Goal: Download file/media

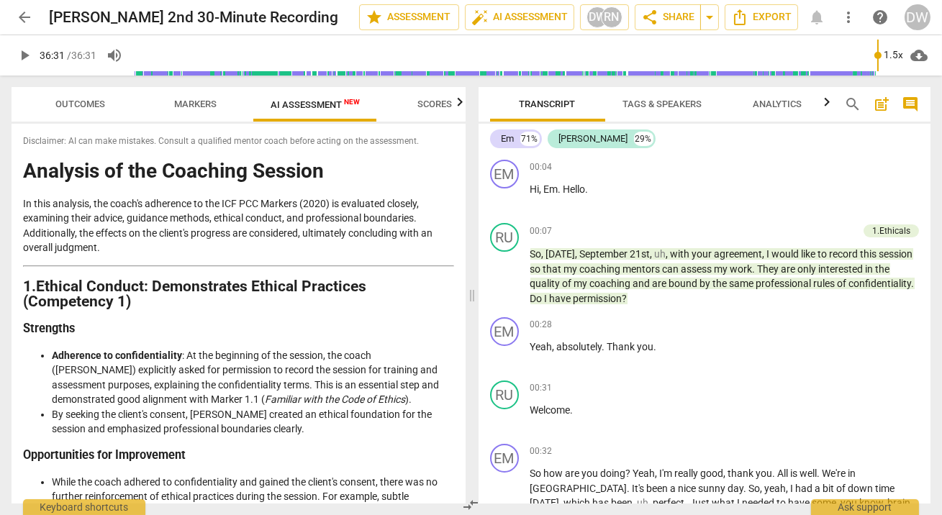
scroll to position [2595, 0]
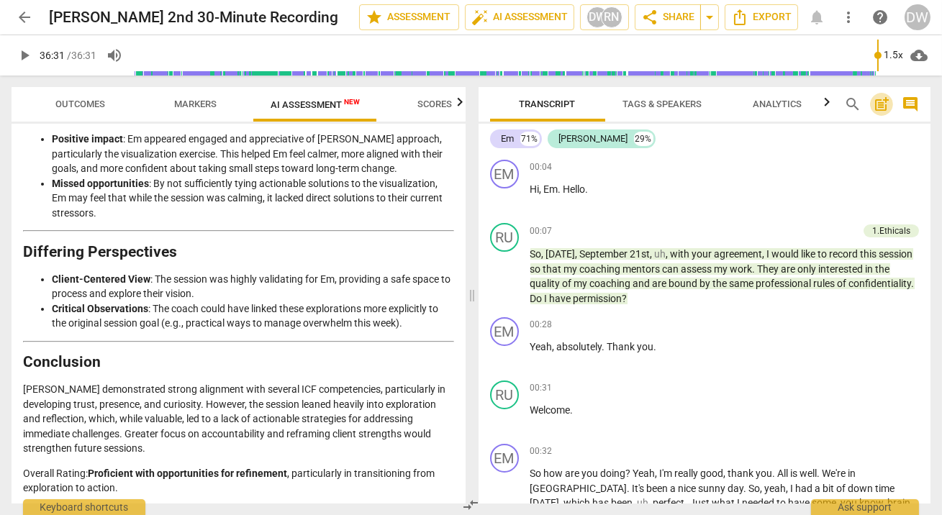
click at [879, 103] on span "post_add" at bounding box center [881, 104] width 17 height 17
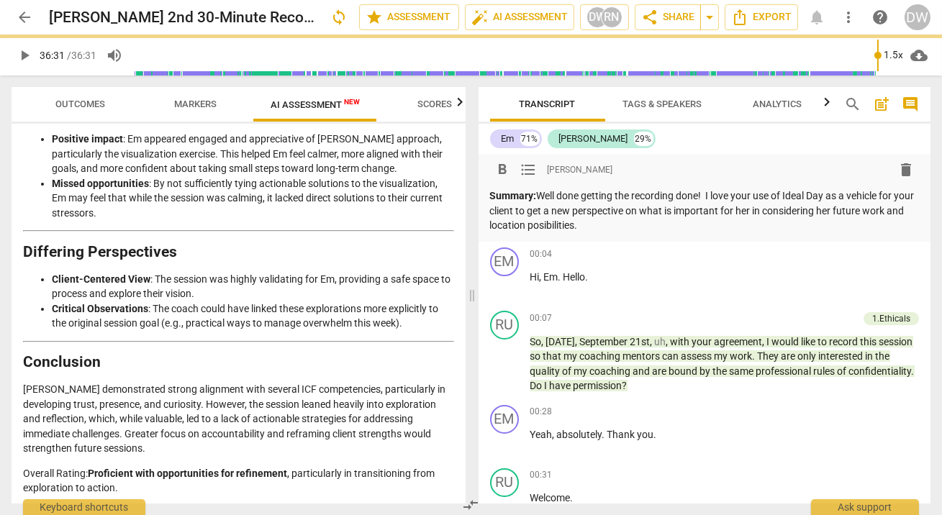
click at [573, 233] on div "format_bold format_list_bulleted [PERSON_NAME] delete Summary: Well done gettin…" at bounding box center [705, 198] width 453 height 88
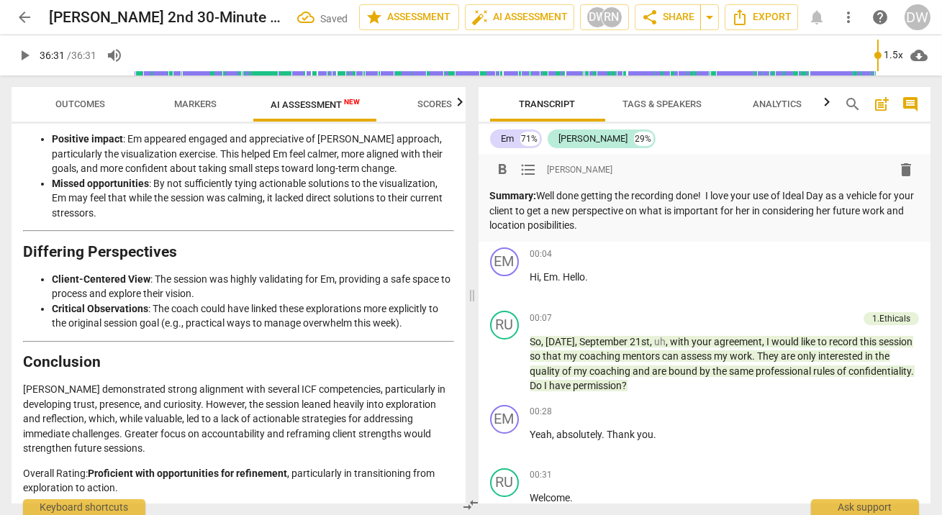
click at [573, 227] on p "Summary: Well done getting the recording done! I love your use of Ideal Day as …" at bounding box center [705, 211] width 430 height 45
click at [634, 219] on p "Summary: Well done getting the recording done! I love your use of Ideal Day as …" at bounding box center [705, 211] width 430 height 45
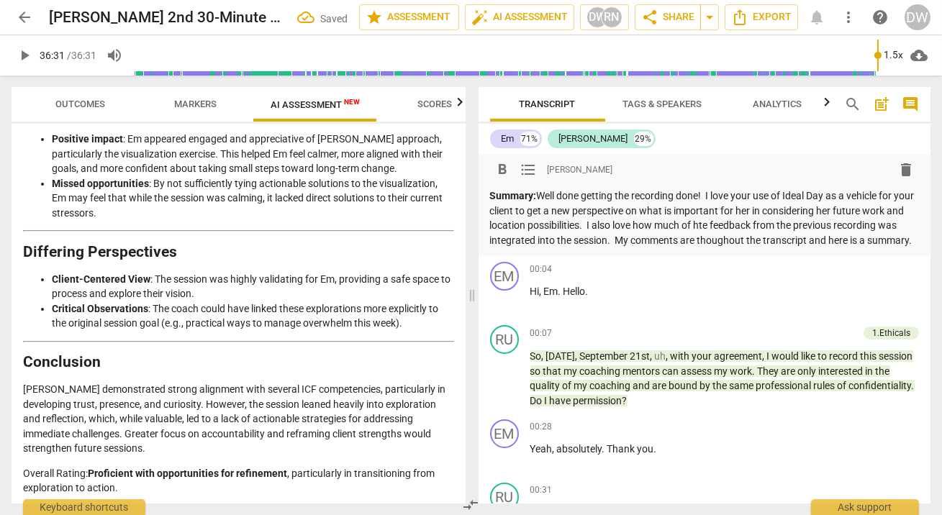
click at [723, 228] on p "Summary: Well done getting the recording done! I love your use of Ideal Day as …" at bounding box center [705, 218] width 430 height 59
click at [732, 238] on p "Summary: Well done getting the recording done! I love your use of Ideal Day as …" at bounding box center [705, 218] width 430 height 59
click at [593, 248] on p "Summary: Well done getting the recording done! I love your use of Ideal Day as …" at bounding box center [705, 218] width 430 height 59
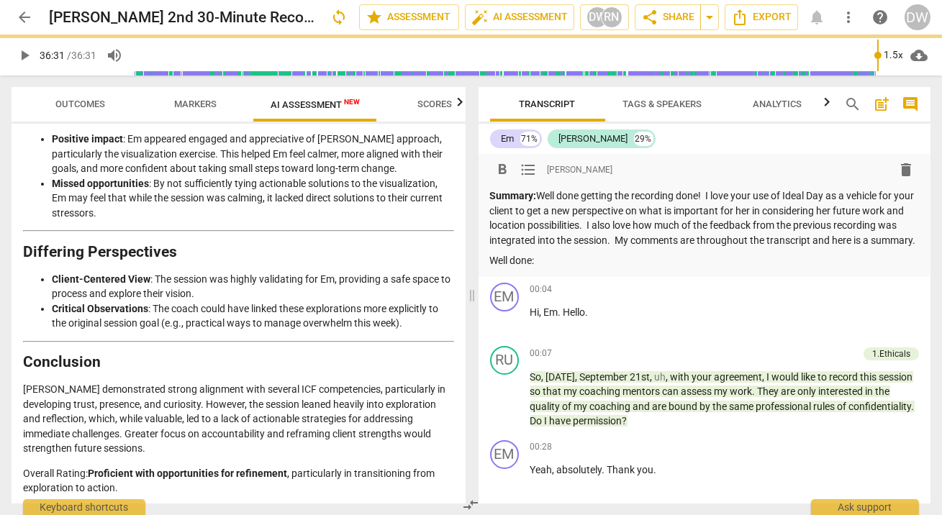
click at [178, 107] on span "Markers" at bounding box center [196, 104] width 42 height 11
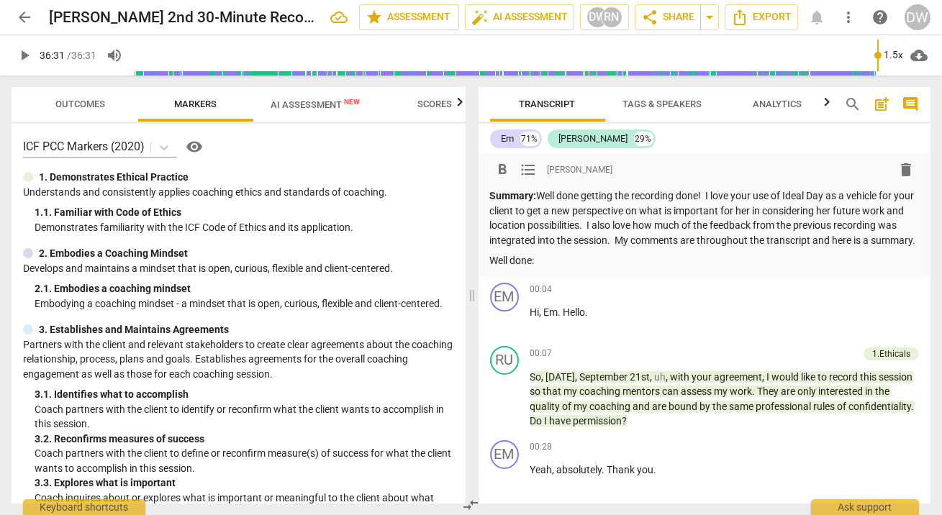
click at [577, 269] on p "Well done:" at bounding box center [705, 260] width 430 height 15
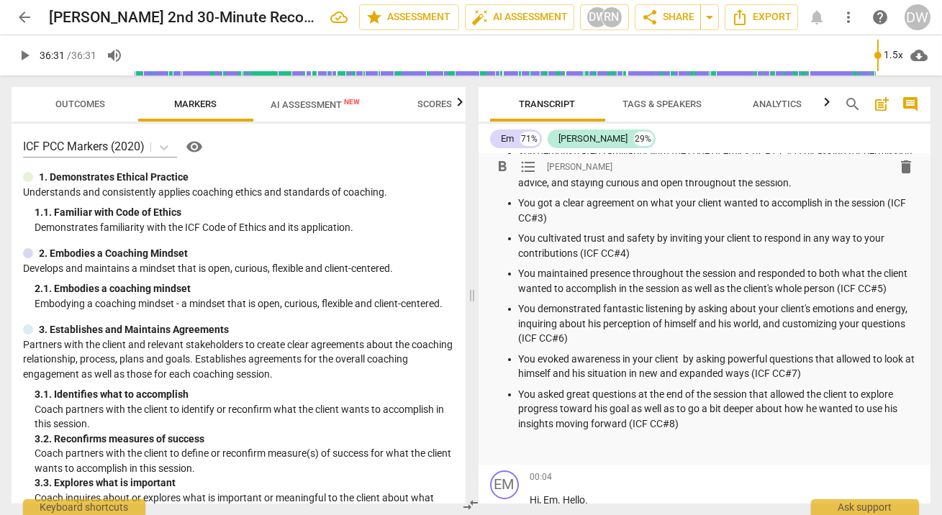
scroll to position [138, 0]
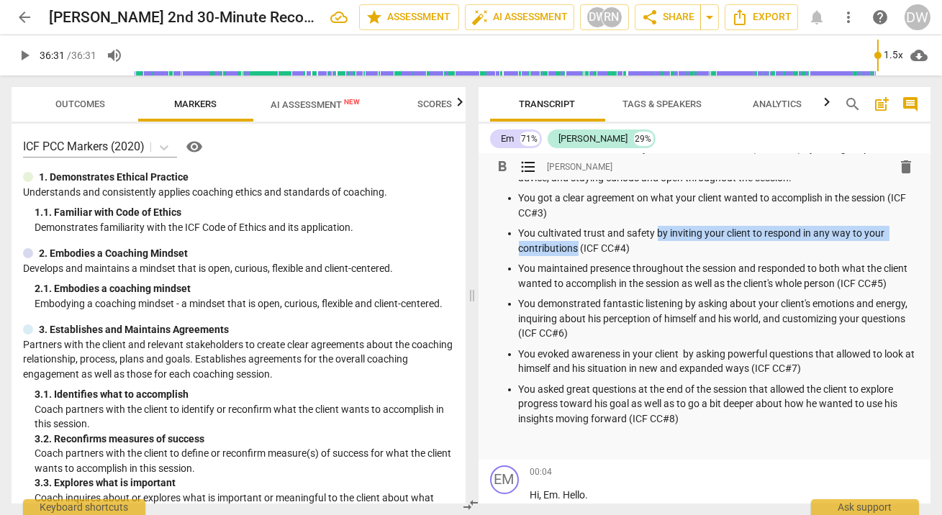
drag, startPoint x: 658, startPoint y: 249, endPoint x: 575, endPoint y: 264, distance: 84.2
click at [575, 256] on p "You cultivated trust and safety by inviting your client to respond in any way t…" at bounding box center [719, 241] width 401 height 30
click at [102, 109] on span "Outcomes" at bounding box center [81, 104] width 50 height 11
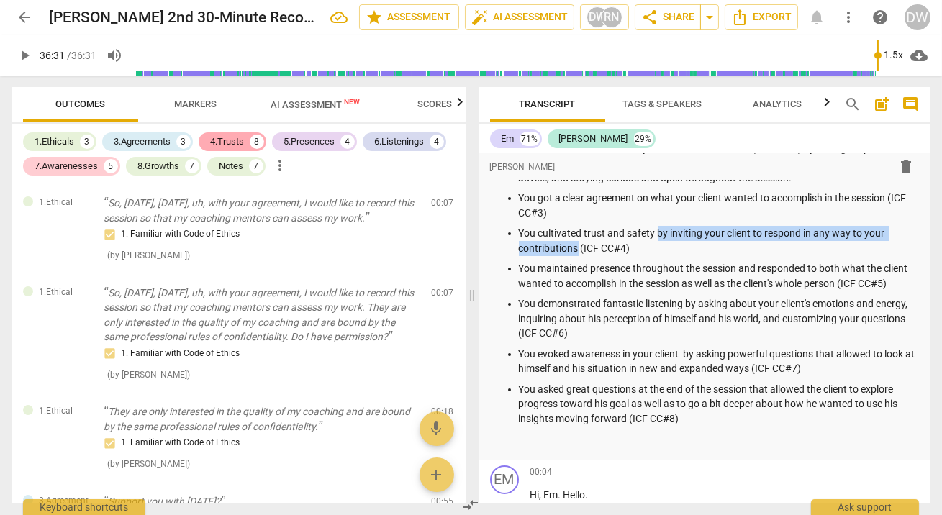
click at [228, 138] on div "4.Trusts" at bounding box center [227, 142] width 34 height 14
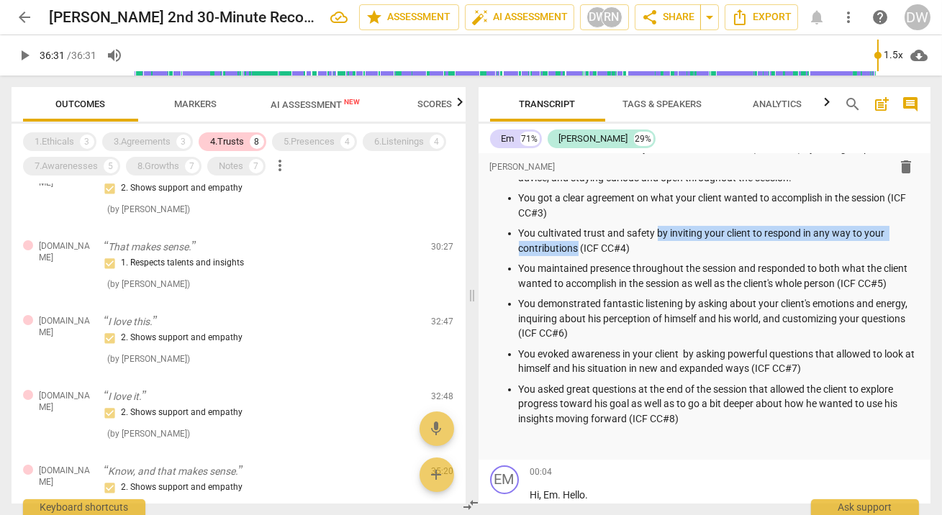
scroll to position [272, 0]
click at [662, 246] on p "You cultivated trust and safety by inviting your client to respond in any way t…" at bounding box center [719, 241] width 401 height 30
drag, startPoint x: 662, startPoint y: 246, endPoint x: 576, endPoint y: 261, distance: 87.1
click at [576, 256] on p "You cultivated trust and safety by inviting your client to respond in any way t…" at bounding box center [719, 241] width 401 height 30
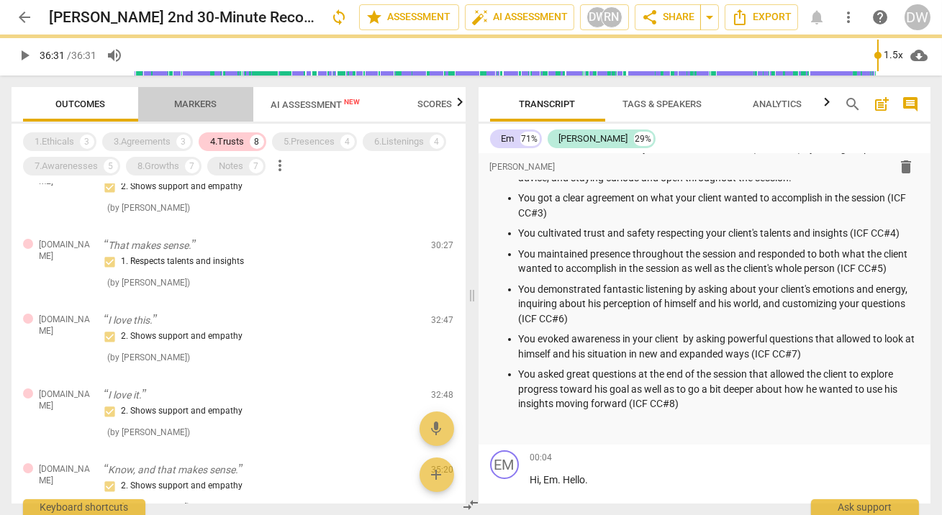
click at [184, 108] on span "Markers" at bounding box center [196, 104] width 42 height 11
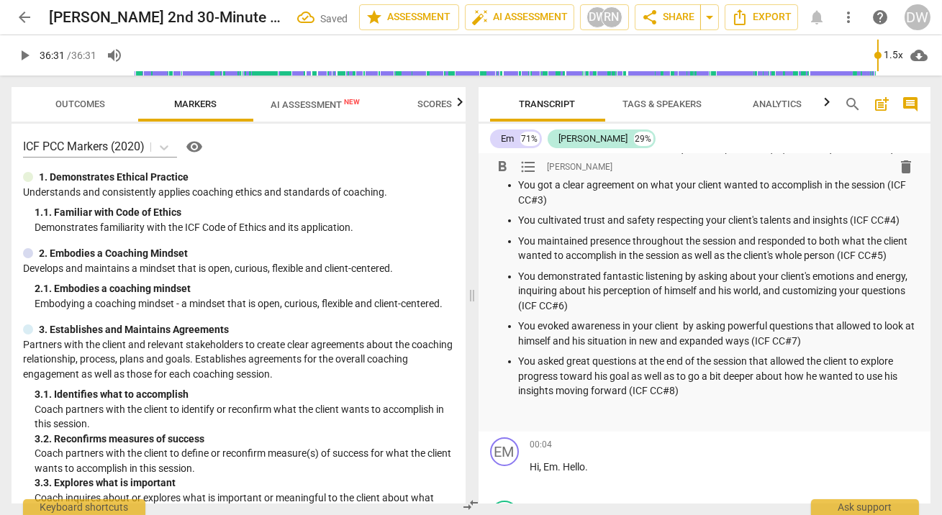
scroll to position [152, 0]
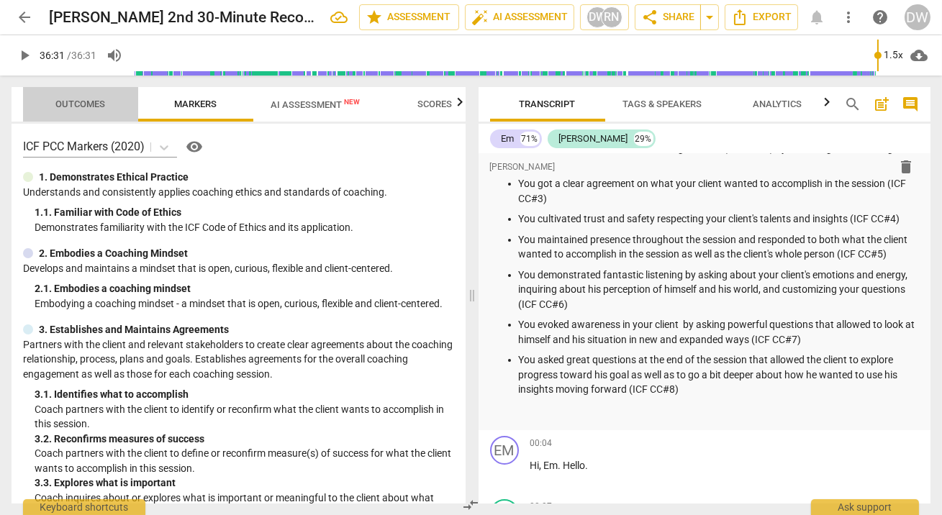
click at [114, 91] on button "Outcomes" at bounding box center [80, 104] width 115 height 35
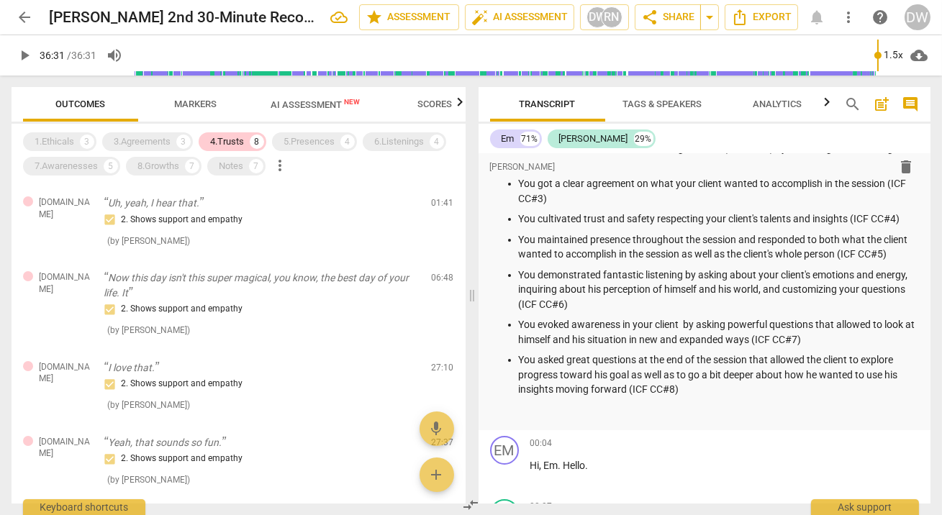
click at [436, 108] on span "Scores" at bounding box center [435, 104] width 35 height 11
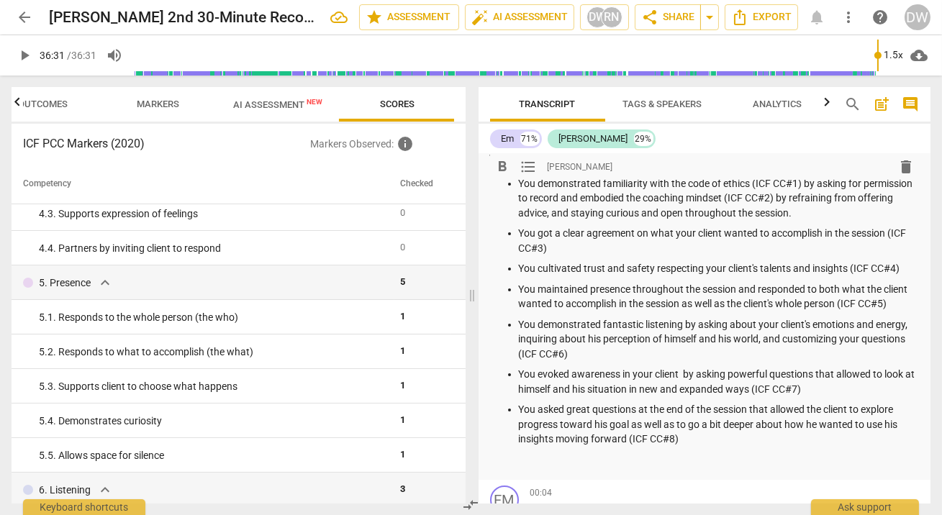
scroll to position [156, 0]
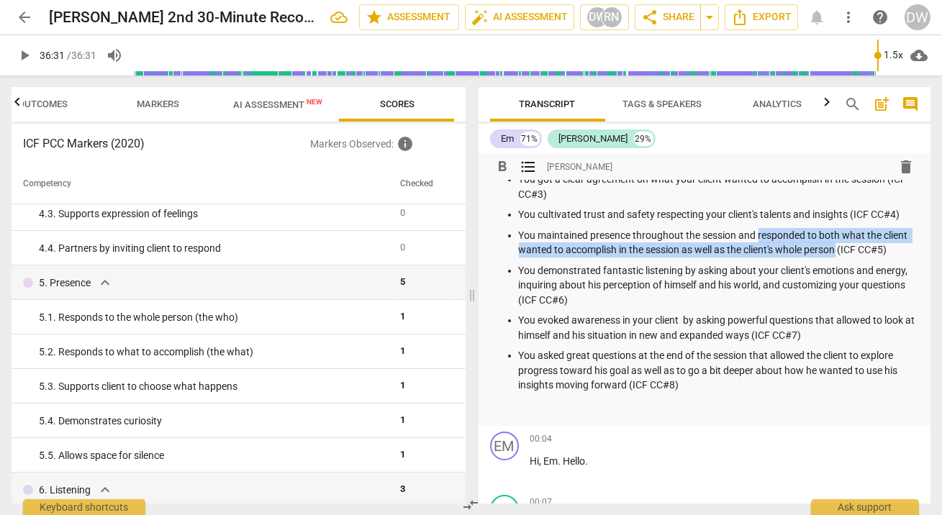
drag, startPoint x: 760, startPoint y: 251, endPoint x: 842, endPoint y: 270, distance: 84.2
click at [842, 258] on p "You maintained presence throughout the session and responded to both what the c…" at bounding box center [719, 243] width 401 height 30
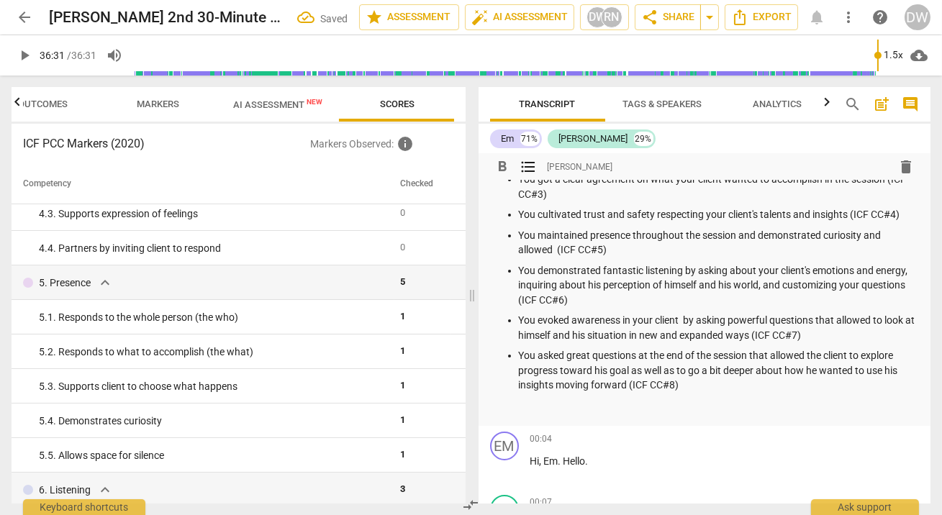
click at [746, 250] on p "You maintained presence throughout the session and demonstrated curiosity and a…" at bounding box center [719, 243] width 401 height 30
click at [744, 251] on p "You maintained presence throughout the session by demonstrated curiosity and al…" at bounding box center [719, 243] width 401 height 30
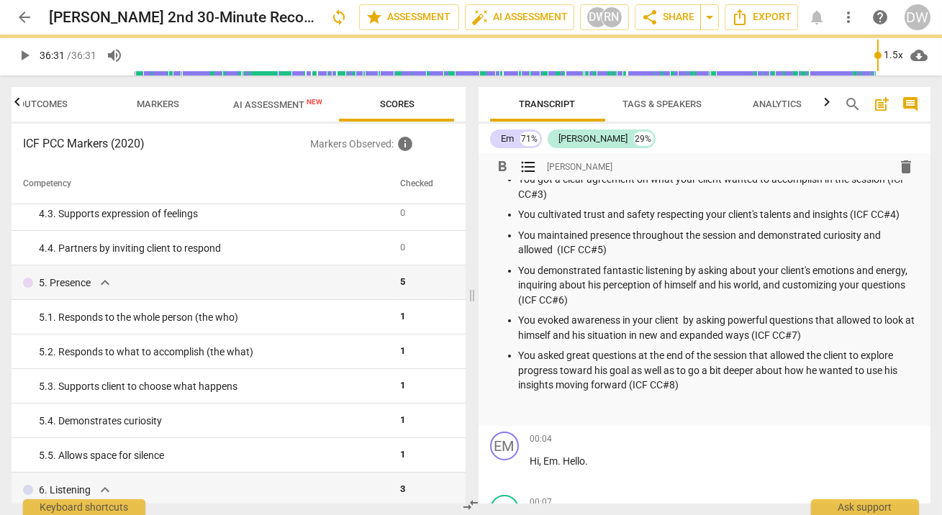
click at [553, 258] on p "You maintained presence throughout the session and demonstrated curiosity and a…" at bounding box center [719, 243] width 401 height 30
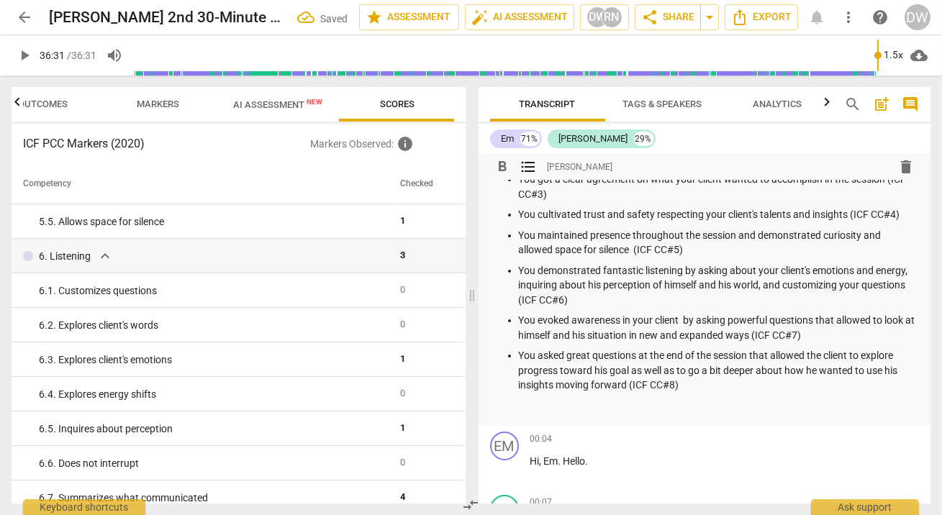
scroll to position [657, 0]
click at [716, 287] on p "You demonstrated fantastic listening by asking about your client's emotions and…" at bounding box center [719, 285] width 401 height 45
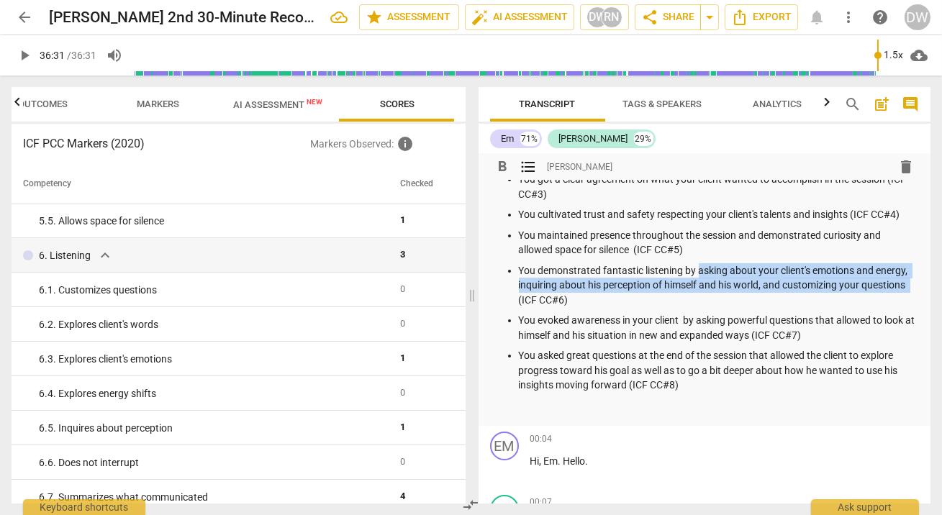
drag, startPoint x: 716, startPoint y: 287, endPoint x: 909, endPoint y: 297, distance: 193.9
click at [909, 297] on p "You demonstrated fantastic listening by asking about your client's emotions and…" at bounding box center [719, 285] width 401 height 45
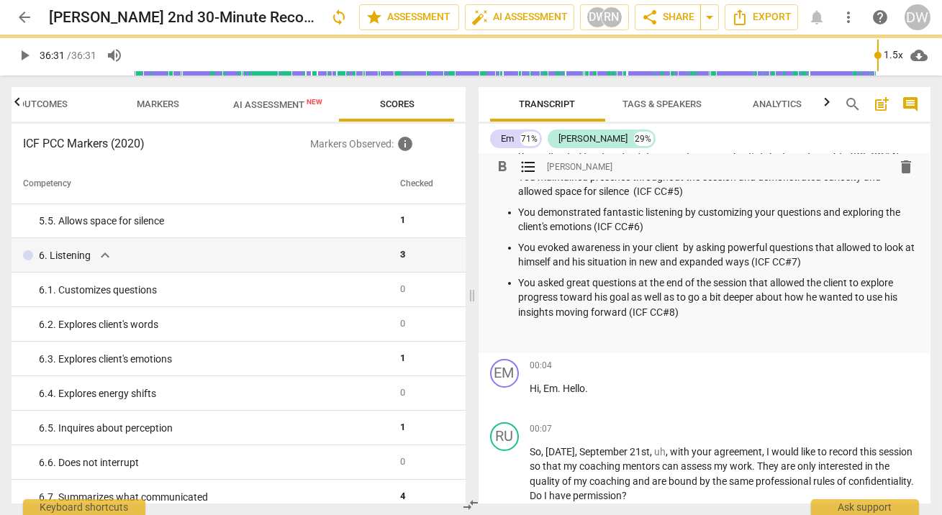
scroll to position [218, 0]
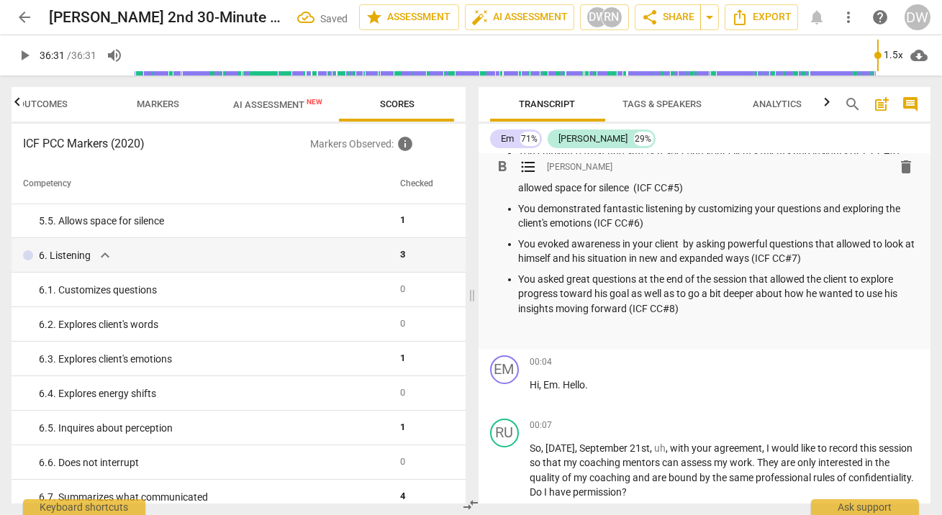
click at [682, 262] on p "You evoked awareness in your client by asking powerful questions that allowed t…" at bounding box center [719, 252] width 401 height 30
click at [546, 266] on p "You evoked awareness in your client by asking powerful questions that allowed t…" at bounding box center [719, 252] width 401 height 30
click at [875, 259] on p "You evoked awareness in your client by asking powerful questions that allowed t…" at bounding box center [719, 252] width 401 height 30
click at [875, 258] on p "You evoked awareness in your client by asking powerful questions that allowed t…" at bounding box center [719, 252] width 401 height 30
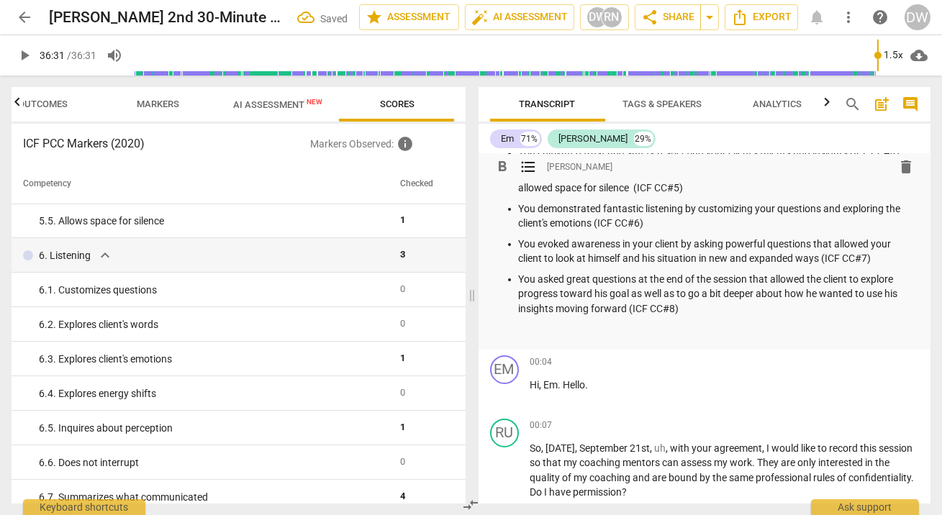
click at [610, 266] on p "You evoked awareness in your client by asking powerful questions that allowed y…" at bounding box center [719, 252] width 401 height 30
click at [670, 266] on p "You evoked awareness in your client by asking powerful questions that allowed y…" at bounding box center [719, 252] width 401 height 30
click at [641, 266] on p "You evoked awareness in your client by asking powerful questions that allowed y…" at bounding box center [719, 252] width 401 height 30
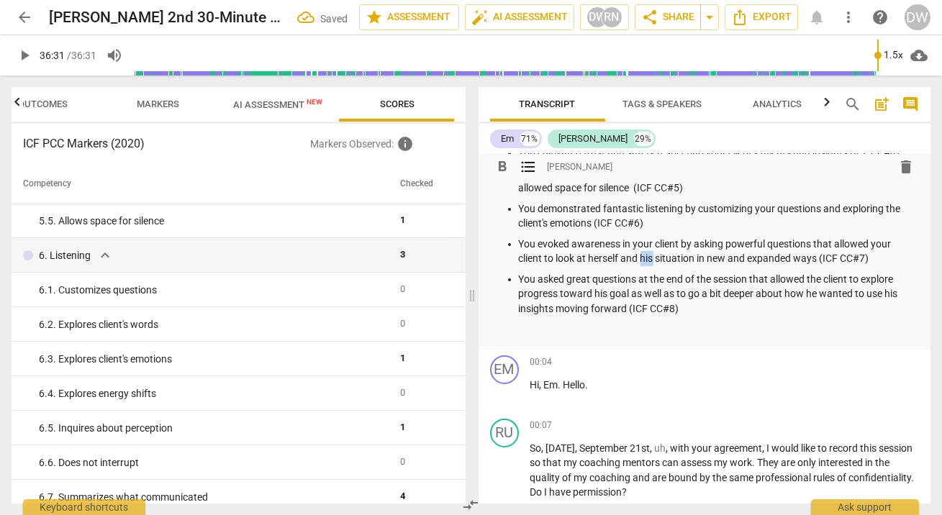
click at [641, 266] on p "You evoked awareness in your client by asking powerful questions that allowed y…" at bounding box center [719, 252] width 401 height 30
click at [600, 308] on p "You asked great questions at the end of the session that allowed the client to …" at bounding box center [719, 294] width 401 height 45
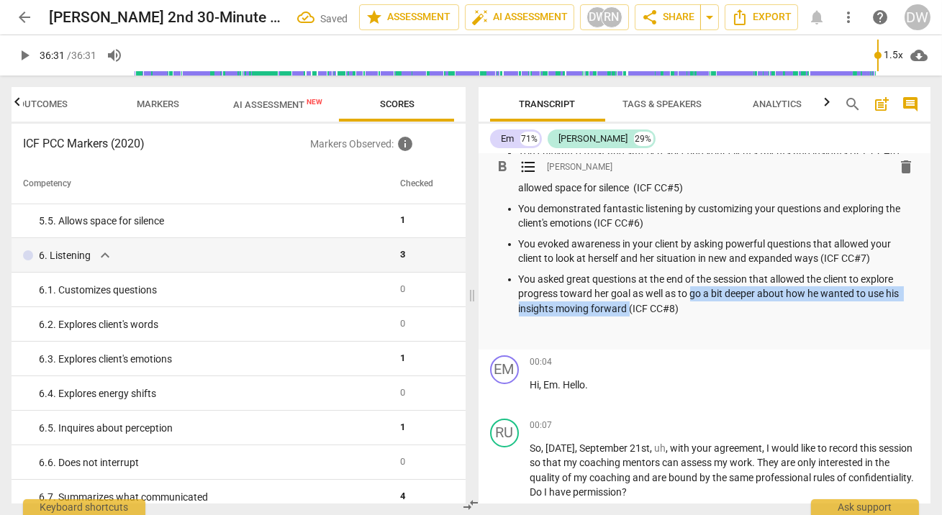
drag, startPoint x: 690, startPoint y: 312, endPoint x: 629, endPoint y: 325, distance: 62.7
click at [629, 317] on p "You asked great questions at the end of the session that allowed the client to …" at bounding box center [719, 294] width 401 height 45
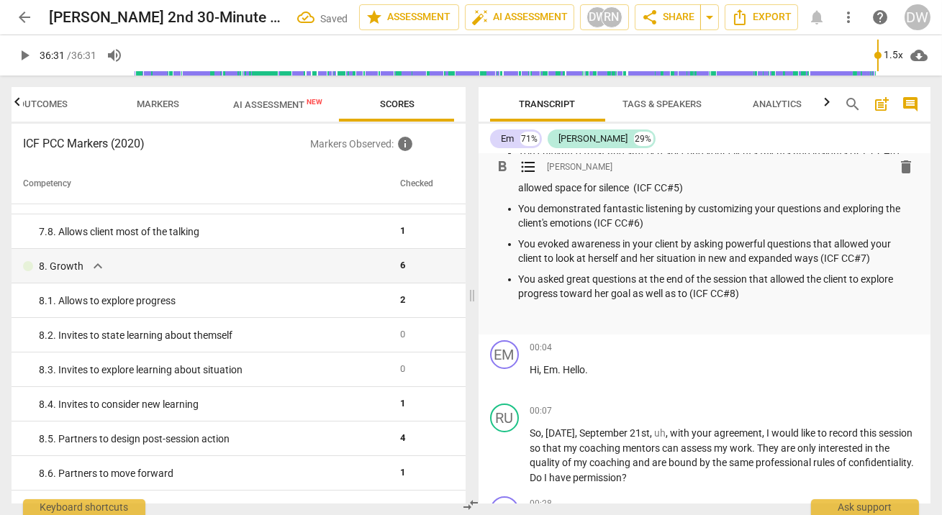
scroll to position [1238, 0]
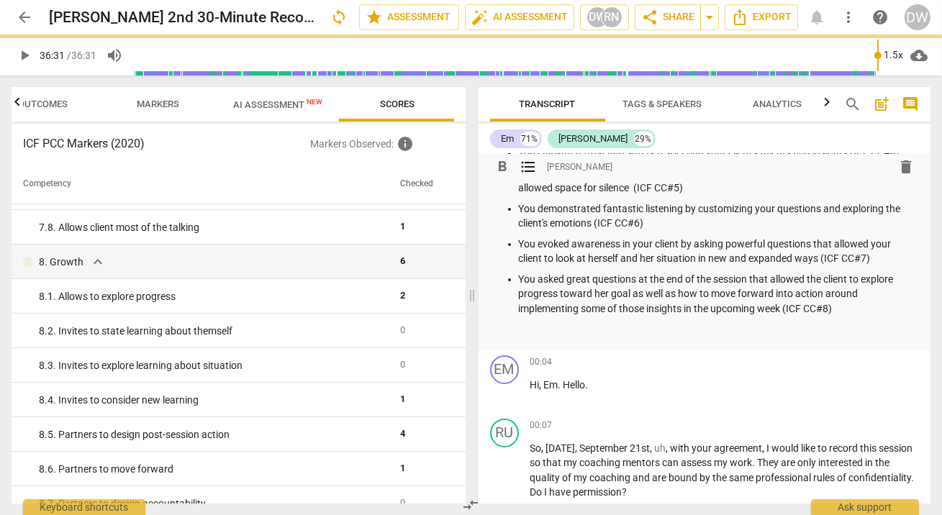
click at [857, 317] on p "You asked great questions at the end of the session that allowed the client to …" at bounding box center [719, 294] width 401 height 45
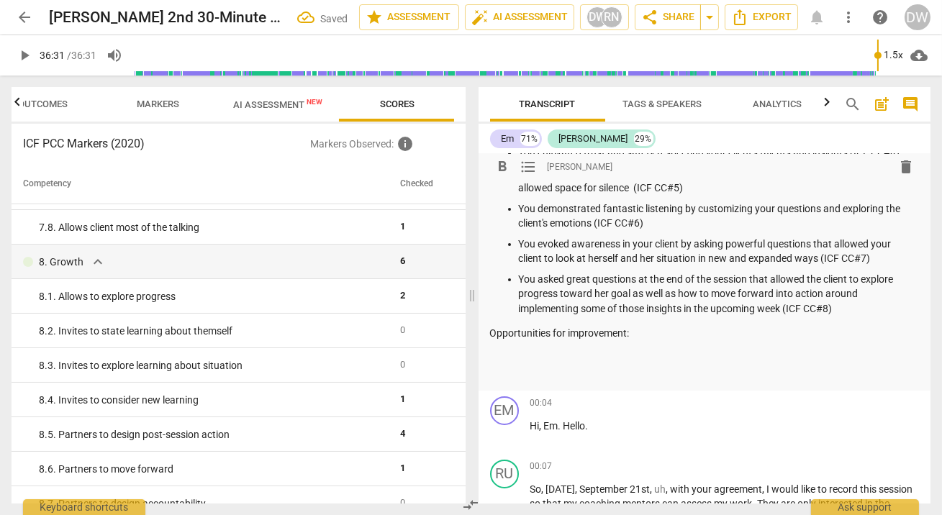
click at [526, 165] on span "format_list_bulleted" at bounding box center [529, 166] width 17 height 17
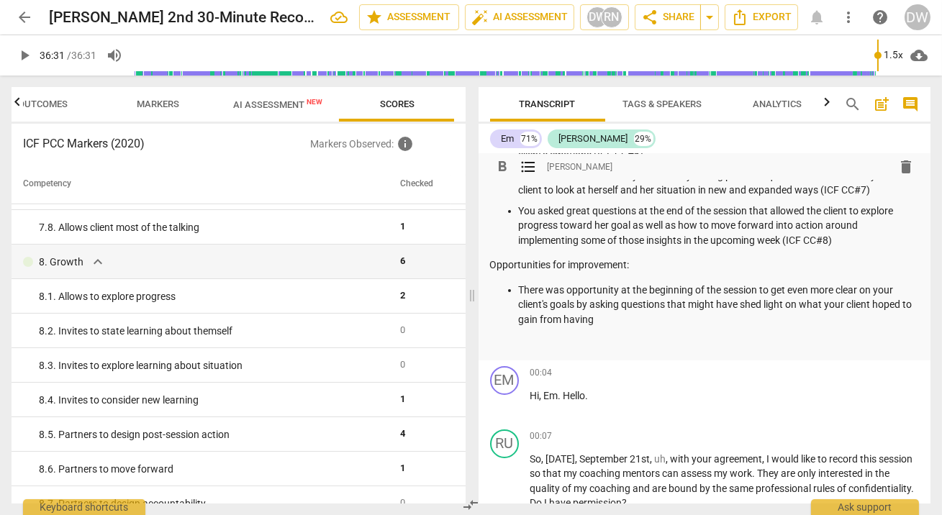
scroll to position [289, 0]
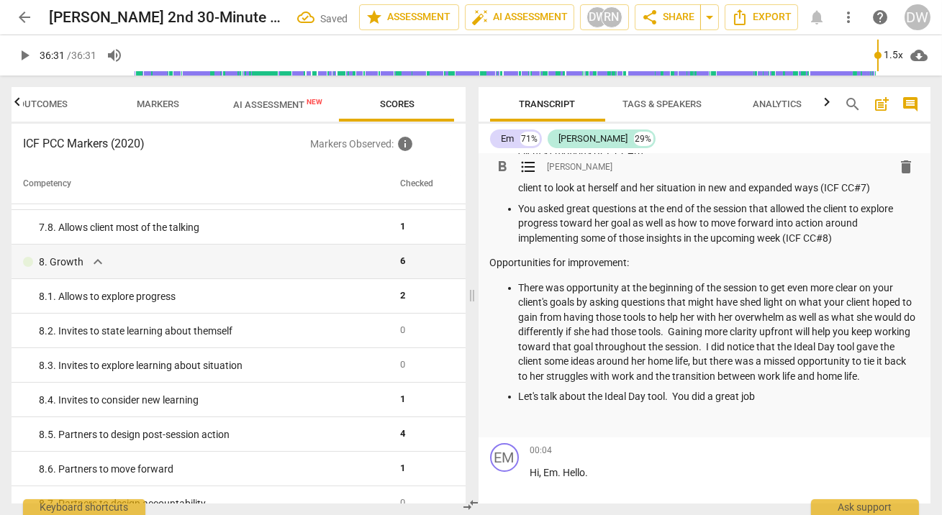
click at [547, 405] on p "Let's talk about the Ideal Day tool. You did a great job" at bounding box center [719, 396] width 401 height 15
click at [576, 405] on p "Let's review about the Ideal Day tool. You did a great job" at bounding box center [719, 396] width 401 height 15
click at [745, 405] on p "Let's review the Ideal Day tool. You did a great job" at bounding box center [719, 396] width 401 height 15
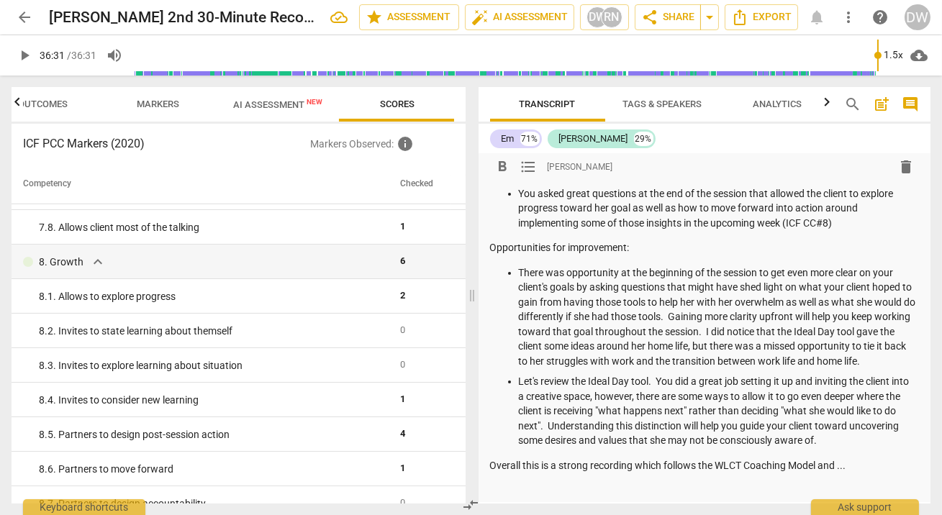
scroll to position [472, 0]
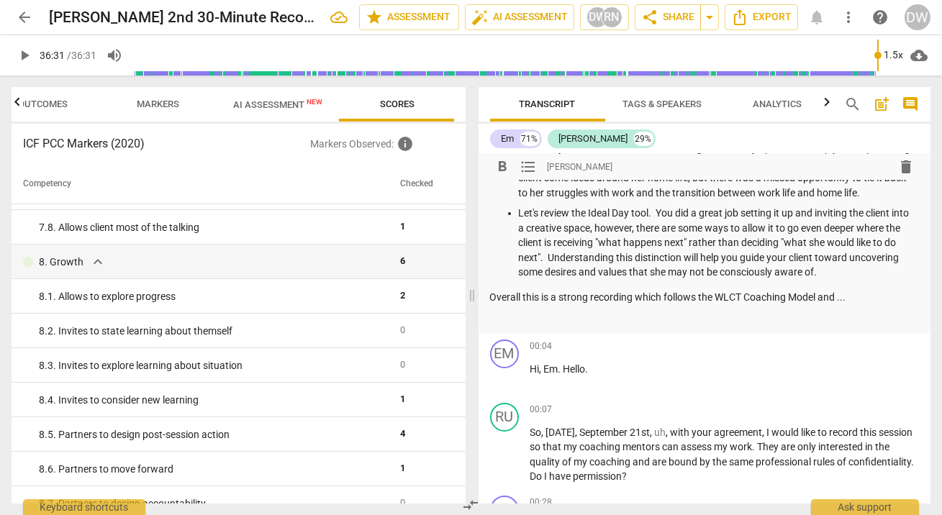
drag, startPoint x: 489, startPoint y: 327, endPoint x: 622, endPoint y: 326, distance: 133.2
click at [622, 326] on div "format_bold format_list_bulleted [PERSON_NAME] delete Summary: Well done gettin…" at bounding box center [705, 8] width 453 height 652
click at [652, 305] on p "Overall this is a strong recording which follows the WLCT Coaching Model and ..." at bounding box center [705, 297] width 430 height 15
drag, startPoint x: 652, startPoint y: 320, endPoint x: 662, endPoint y: 361, distance: 41.6
click at [662, 334] on div "format_bold format_list_bulleted [PERSON_NAME] delete Summary: Well done gettin…" at bounding box center [705, 8] width 453 height 652
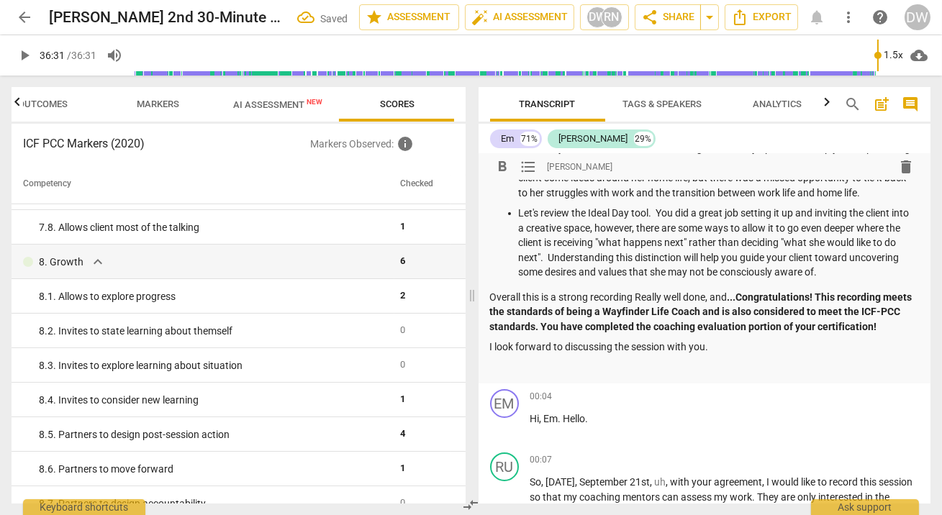
click at [707, 329] on p "Overall this is a strong recording Really well done, and ...Congratulations! Th…" at bounding box center [705, 312] width 430 height 45
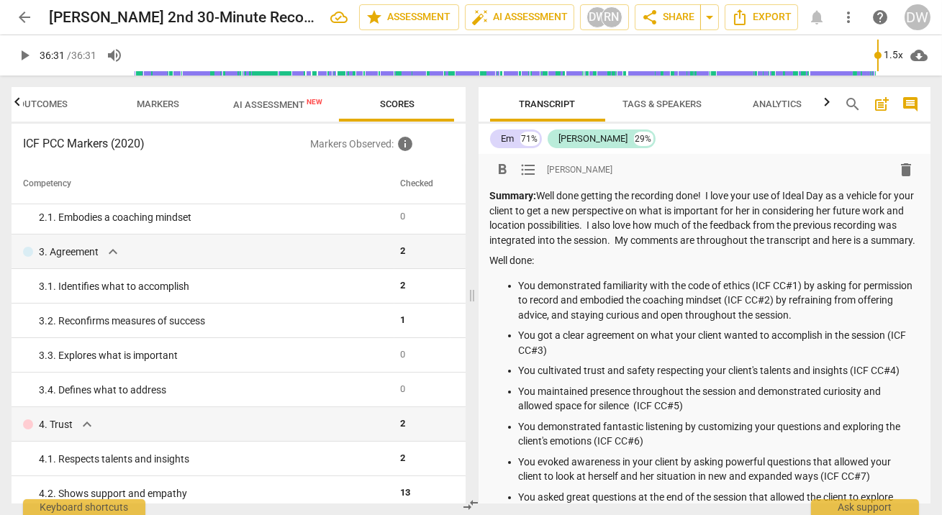
scroll to position [0, 0]
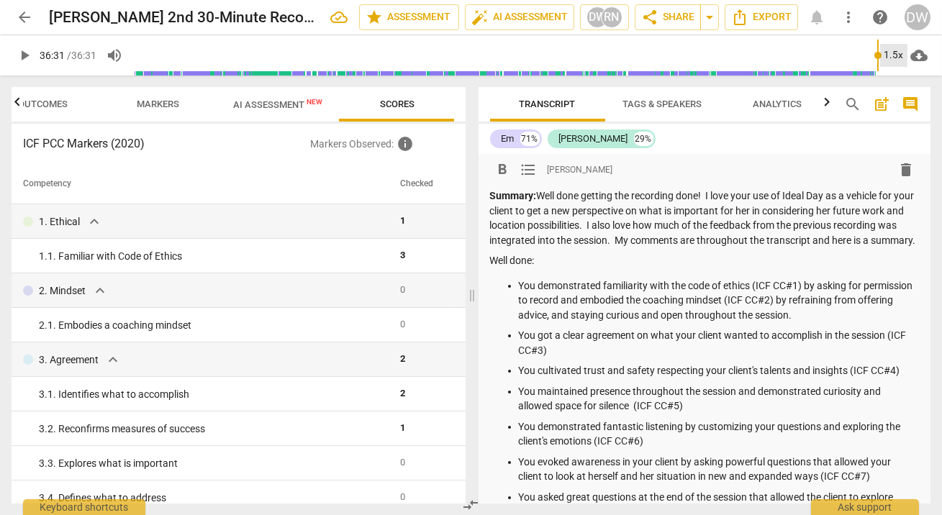
click at [891, 60] on div "1.5x" at bounding box center [893, 55] width 27 height 23
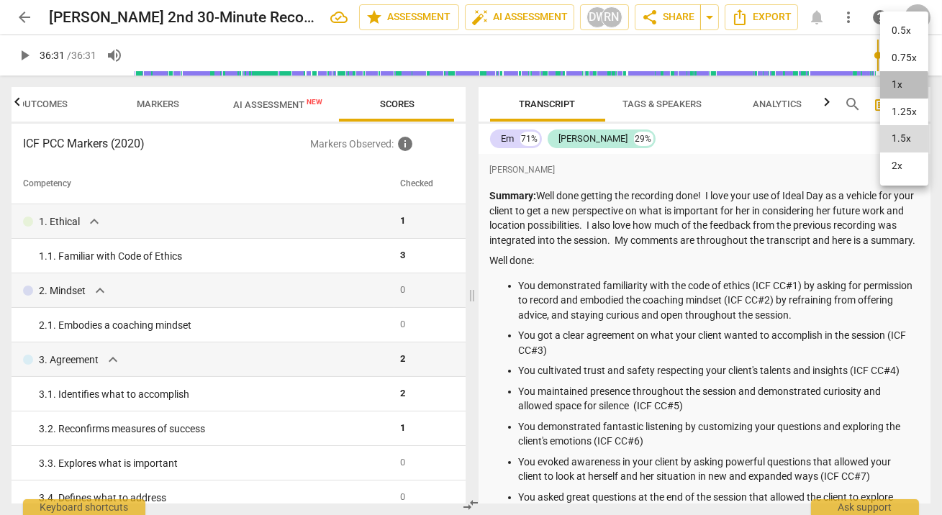
click at [896, 85] on li "1x" at bounding box center [904, 84] width 48 height 27
type input "2191"
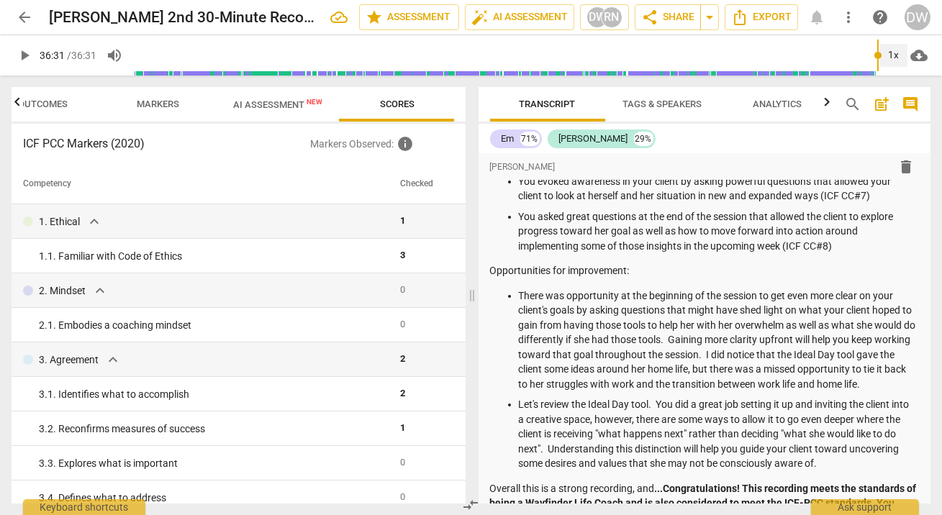
scroll to position [186, 0]
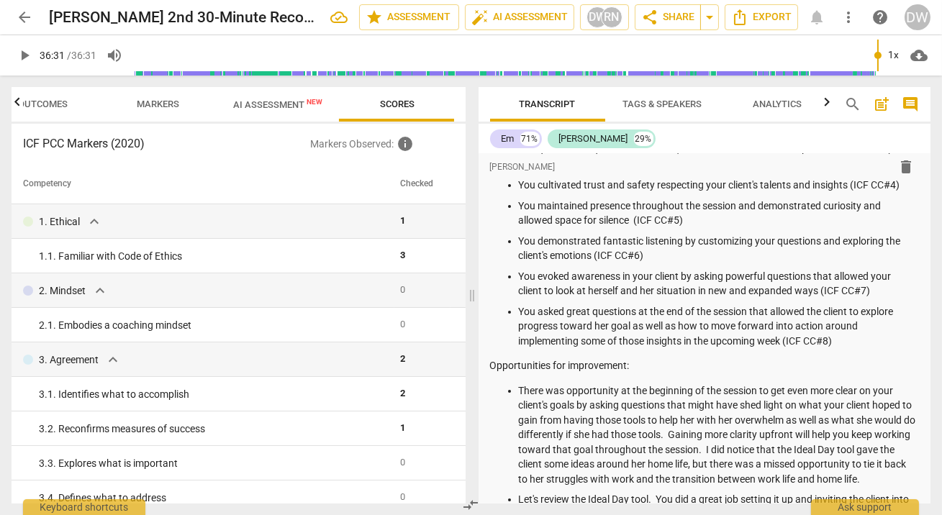
click at [145, 102] on span "Markers" at bounding box center [159, 104] width 42 height 11
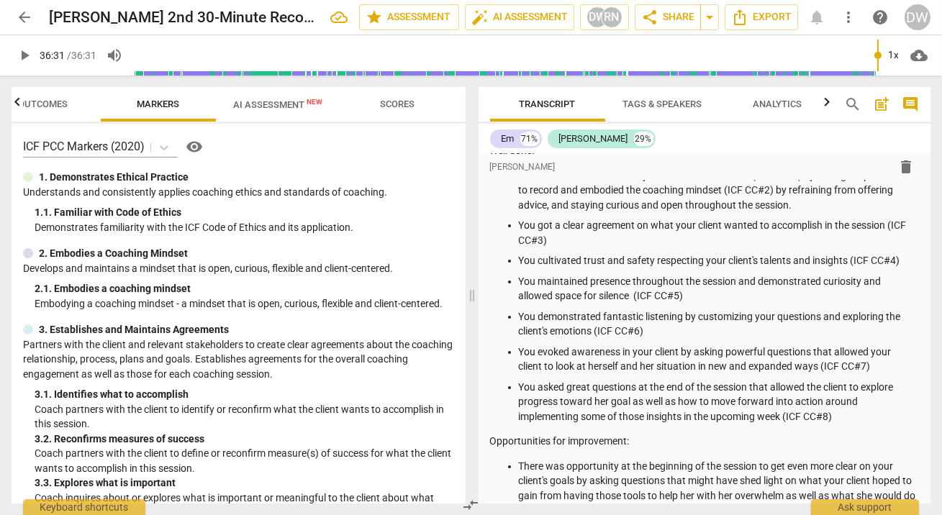
scroll to position [0, 0]
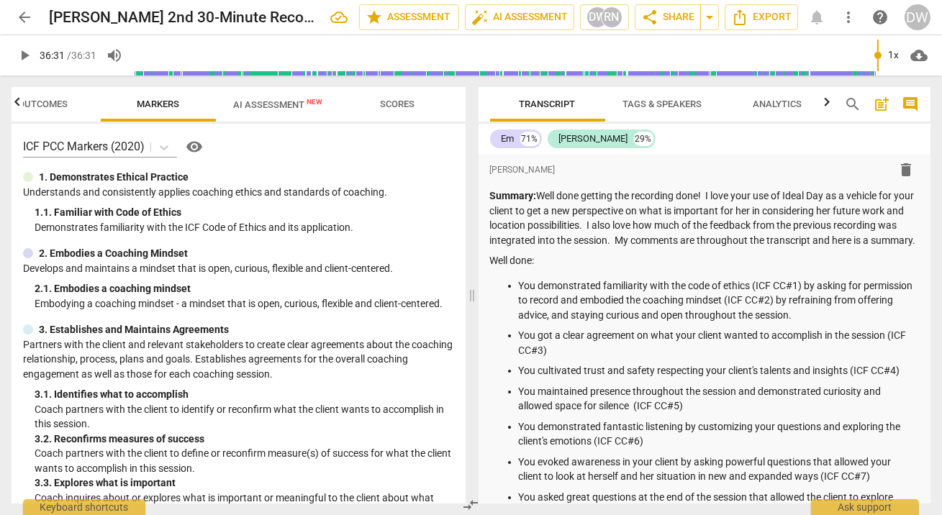
click at [927, 55] on span "cloud_download" at bounding box center [919, 55] width 17 height 17
click at [808, 133] on div at bounding box center [471, 257] width 942 height 515
click at [777, 25] on span "Export" at bounding box center [761, 17] width 60 height 17
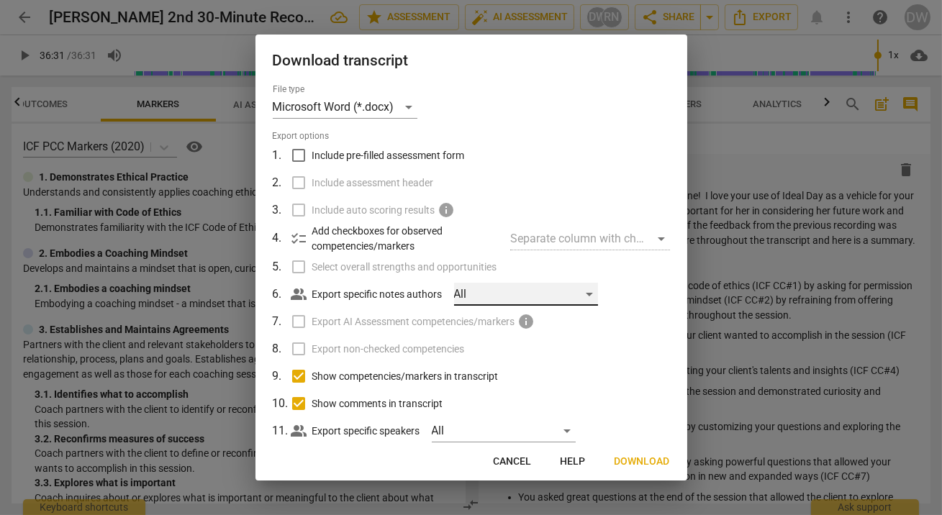
click at [477, 295] on div "All" at bounding box center [526, 294] width 144 height 23
click at [477, 295] on input "checkbox" at bounding box center [477, 294] width 35 height 35
checkbox input "true"
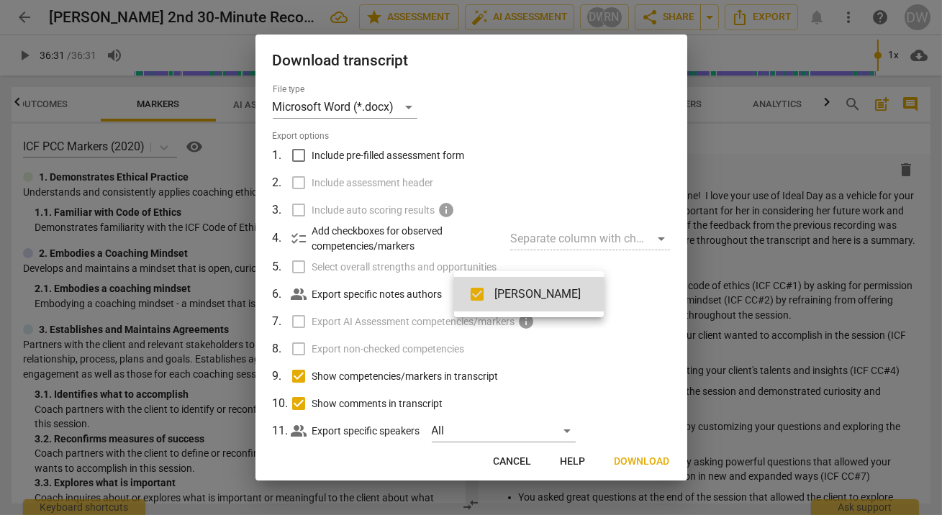
click at [657, 462] on div at bounding box center [471, 257] width 942 height 515
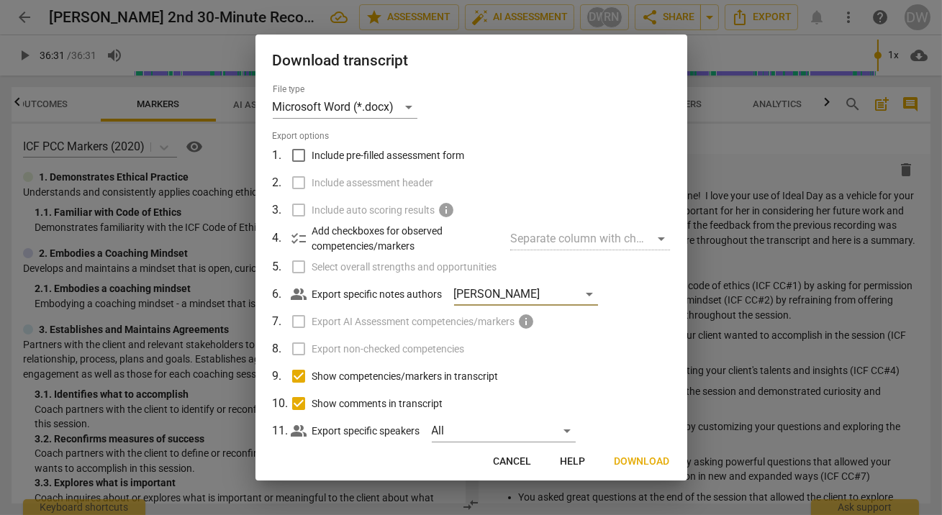
click at [635, 463] on span "Download" at bounding box center [642, 462] width 55 height 14
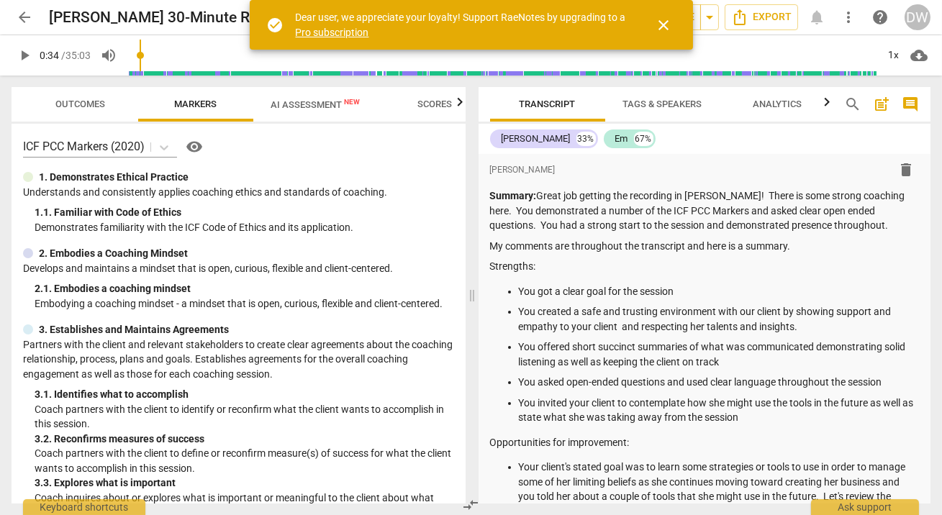
scroll to position [743, 0]
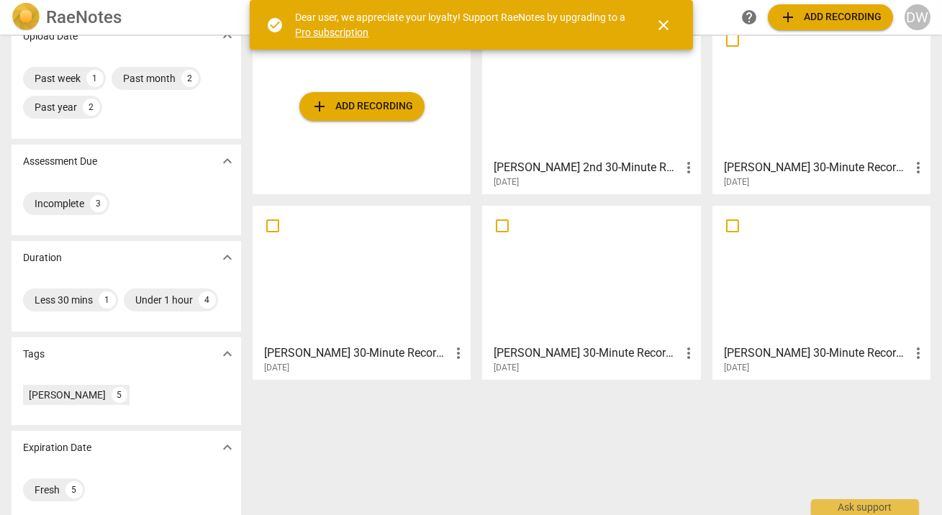
scroll to position [125, 0]
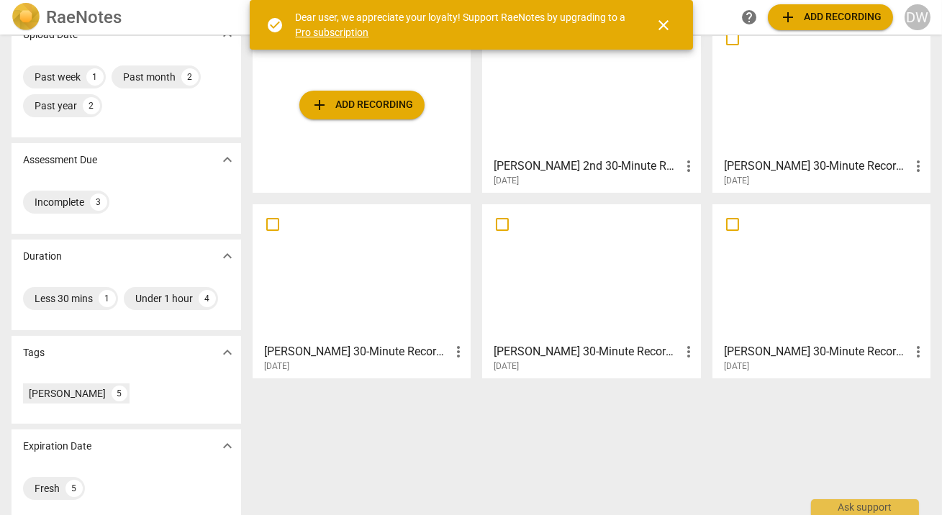
click at [817, 84] on div at bounding box center [822, 87] width 208 height 127
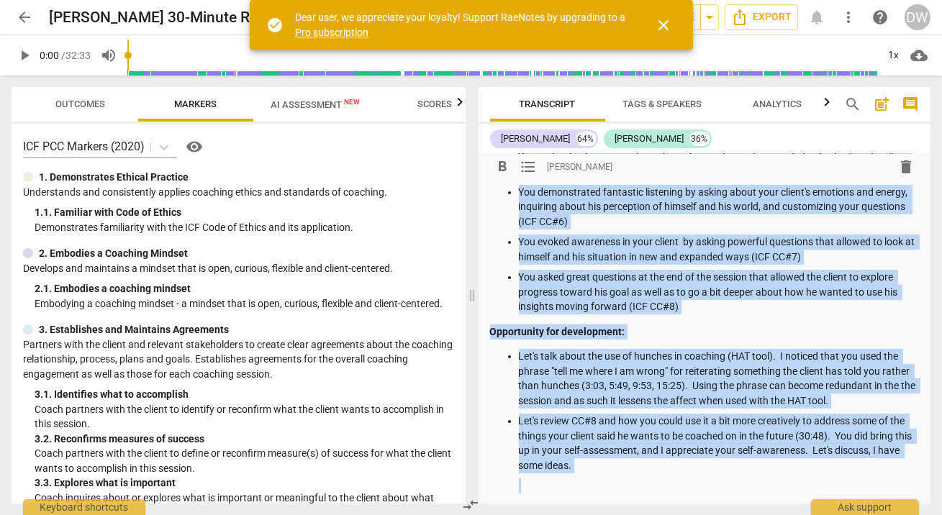
scroll to position [276, 0]
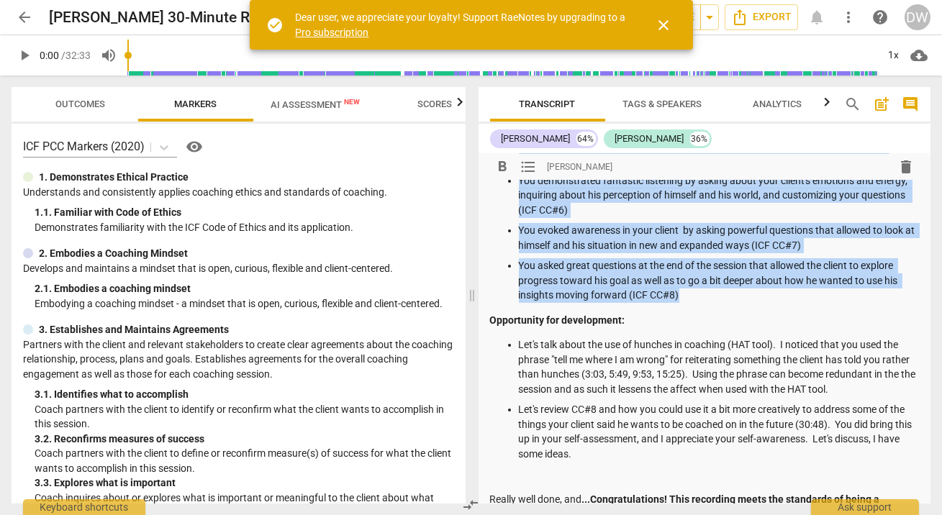
drag, startPoint x: 519, startPoint y: 181, endPoint x: 716, endPoint y: 305, distance: 232.7
click at [716, 305] on div "Summary: This is a very strong coaching session! Well done Melissa. I love how …" at bounding box center [705, 255] width 430 height 685
copy ul "You demonstrated familiarity with the code of ethics (ICF CC#1) by asking for p…"
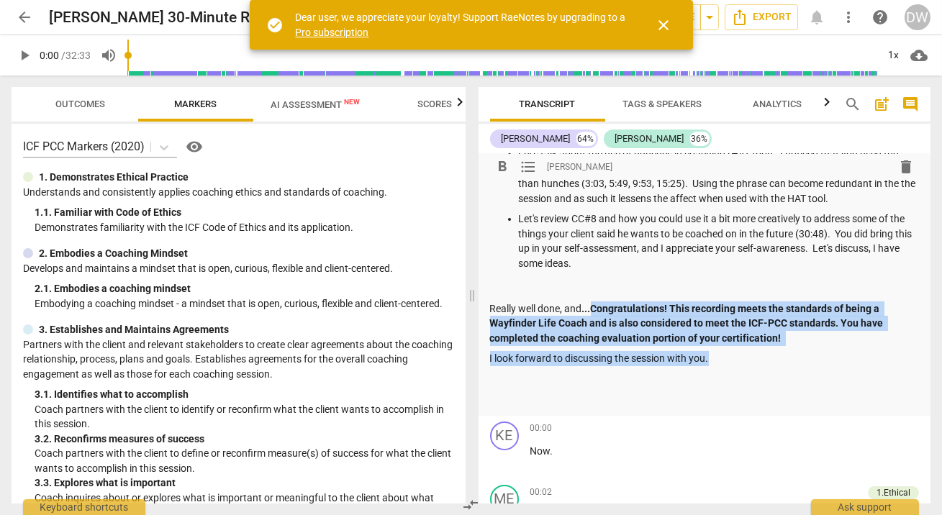
drag, startPoint x: 592, startPoint y: 307, endPoint x: 794, endPoint y: 361, distance: 209.4
click at [794, 361] on div "Summary: This is a very strong coaching session! Well done Melissa. I love how …" at bounding box center [705, 64] width 430 height 685
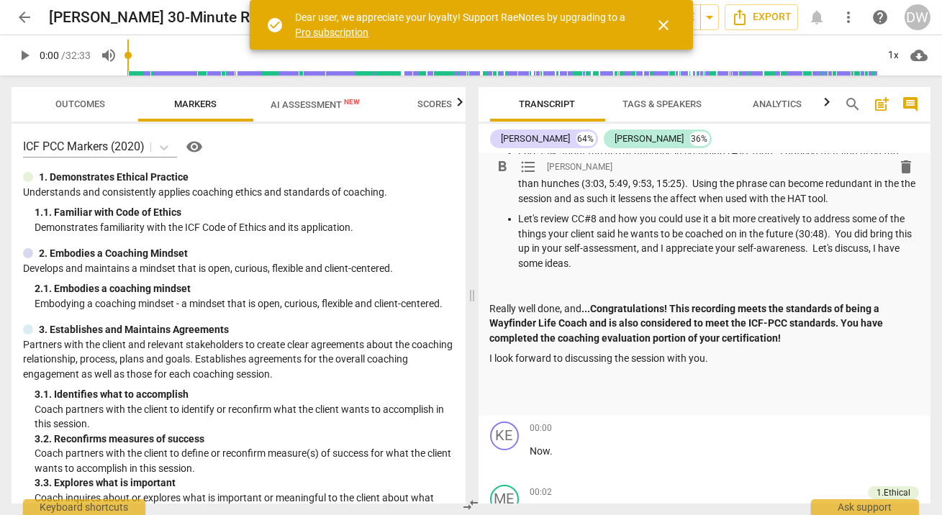
click at [505, 308] on p "Really well done, and ...Congratulations! This recording meets the standards of…" at bounding box center [705, 324] width 430 height 45
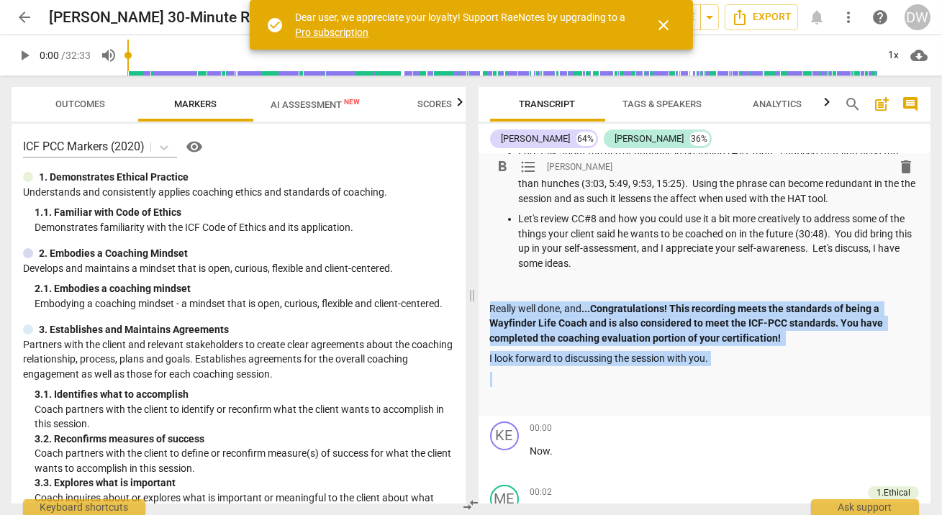
drag, startPoint x: 505, startPoint y: 308, endPoint x: 769, endPoint y: 356, distance: 268.6
click at [769, 356] on div "Summary: This is a very strong coaching session! Well done Melissa. I love how …" at bounding box center [705, 64] width 430 height 685
copy div "Really well done, and ...Congratulations! This recording meets the standards of…"
